Goal: Task Accomplishment & Management: Complete application form

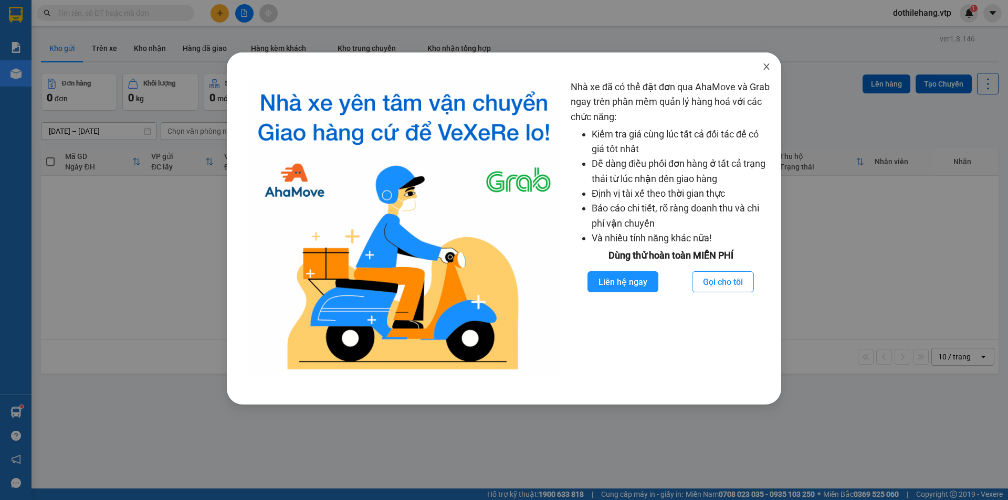
click at [767, 66] on icon "close" at bounding box center [766, 66] width 6 height 6
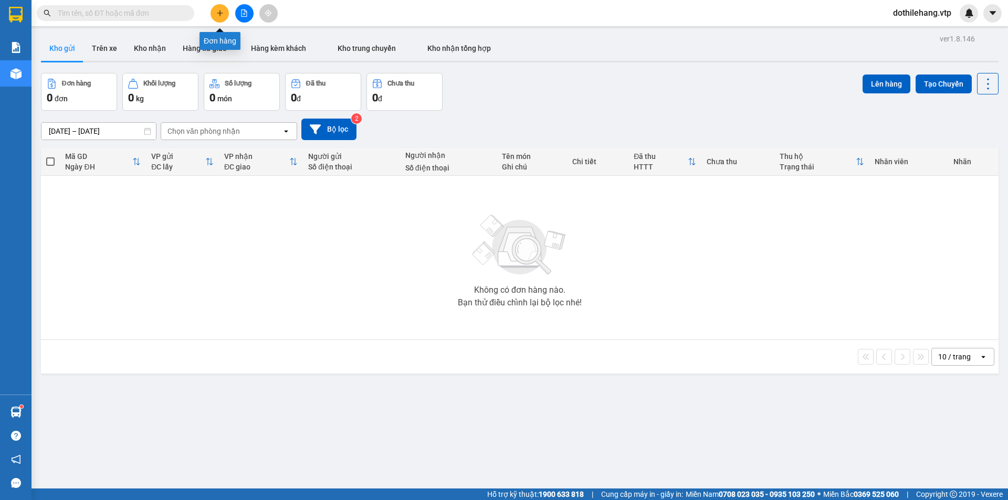
click at [221, 17] on button at bounding box center [219, 13] width 18 height 18
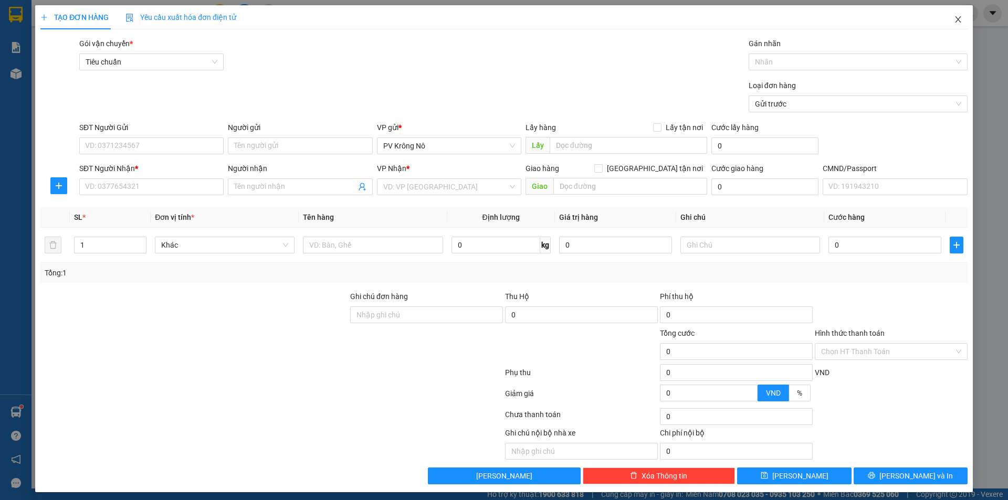
click at [953, 21] on icon "close" at bounding box center [957, 19] width 8 height 8
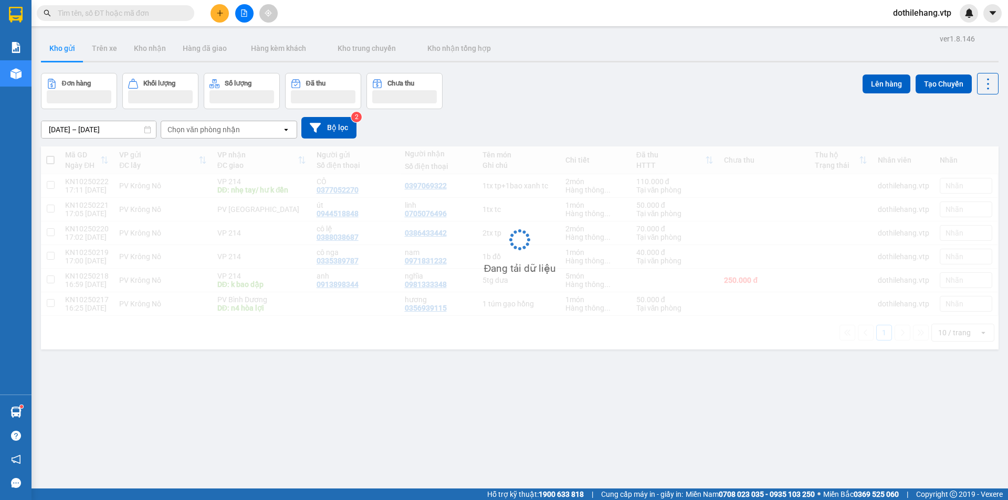
click at [122, 15] on input "text" at bounding box center [120, 13] width 124 height 12
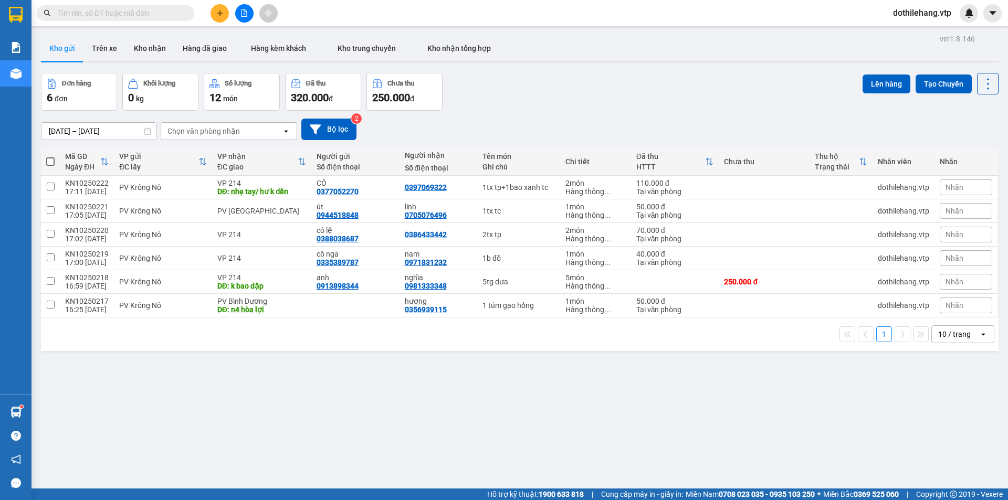
paste input "0355966933"
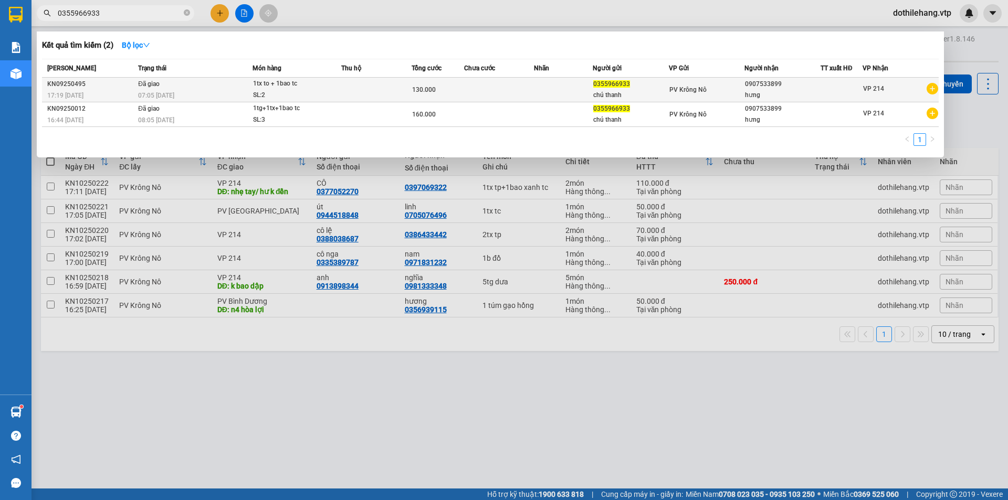
type input "0355966933"
click at [599, 95] on div "chú thanh" at bounding box center [630, 95] width 75 height 11
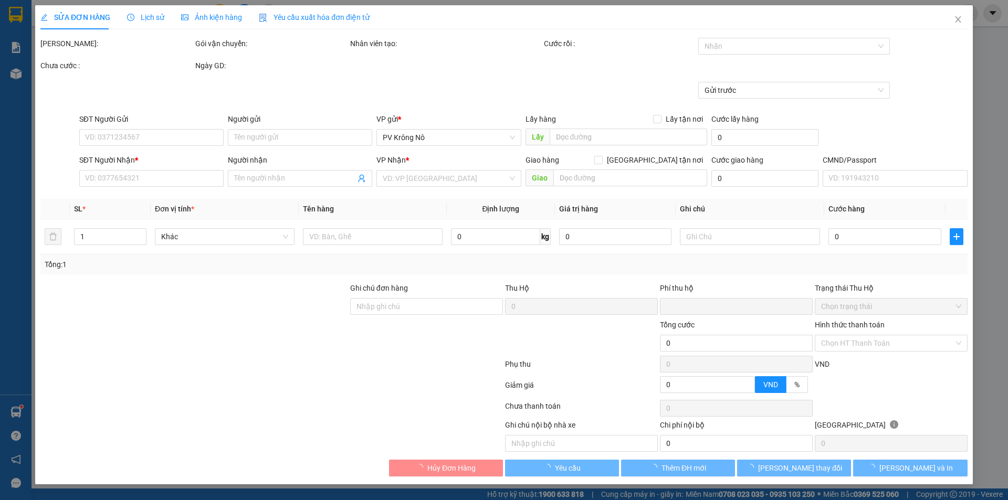
type input "0355966933"
type input "chú thanh"
type input "0907533899"
type input "hưng"
type input "0"
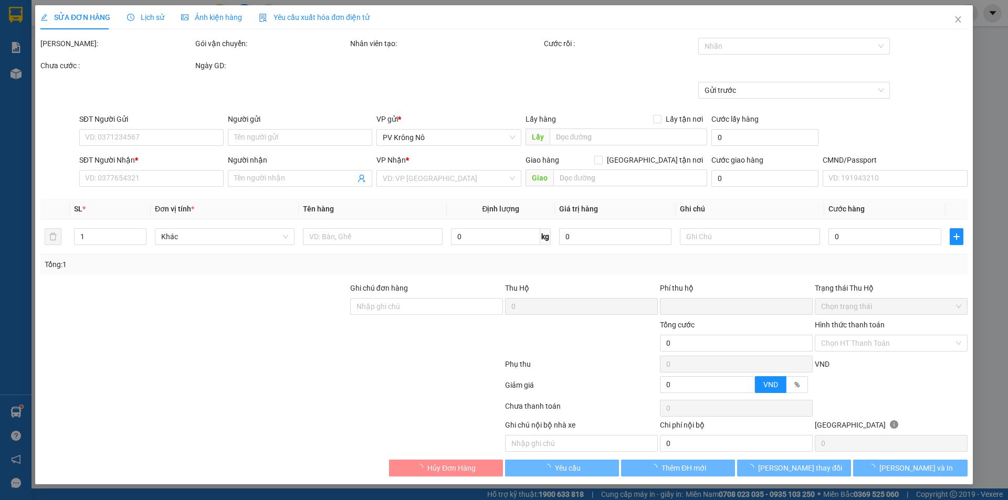
type input "130.000"
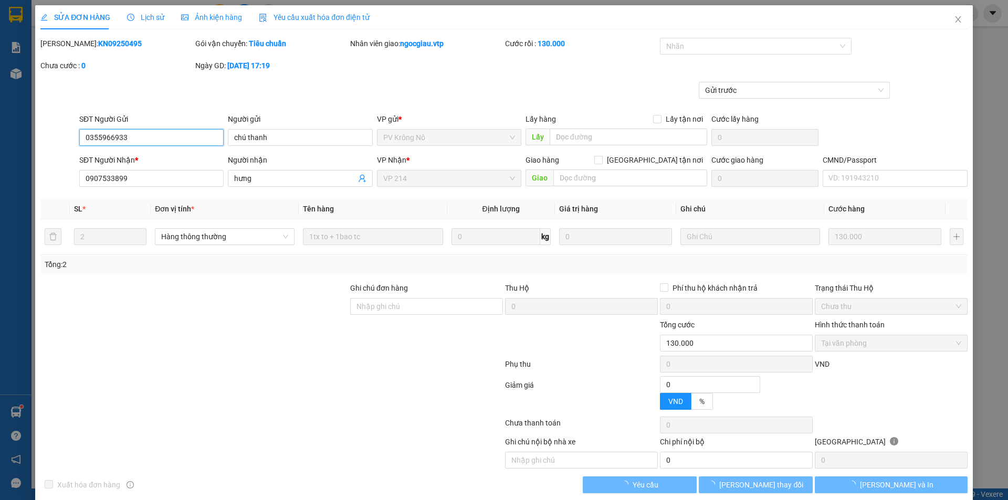
type input "6.500"
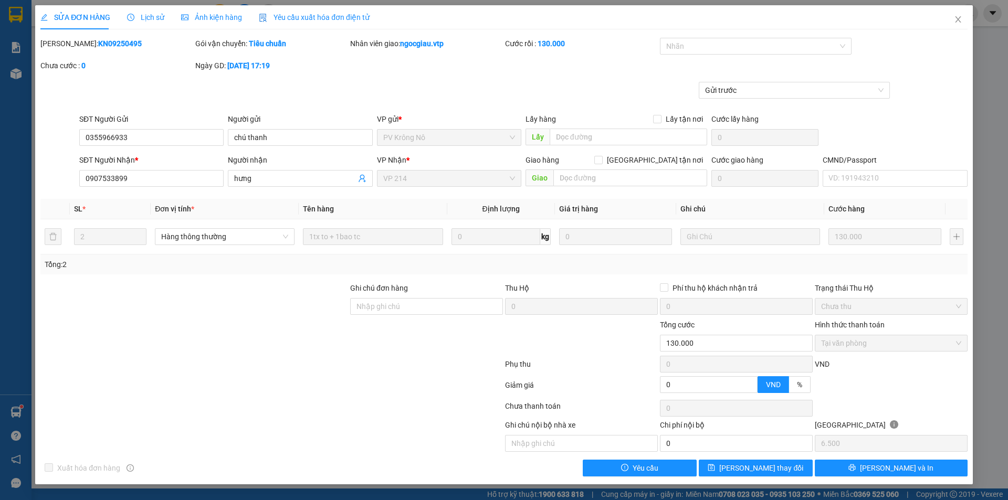
click at [138, 19] on span "Lịch sử" at bounding box center [145, 17] width 37 height 8
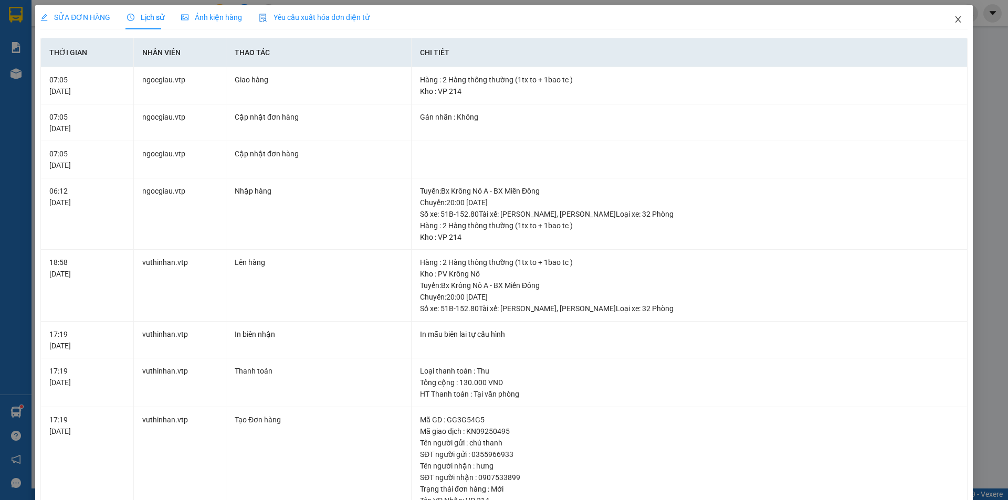
click at [953, 20] on icon "close" at bounding box center [957, 19] width 8 height 8
